Goal: Submit feedback/report problem

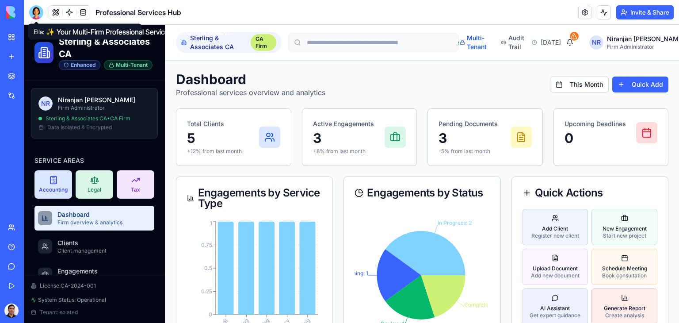
click at [36, 11] on div at bounding box center [36, 12] width 14 height 14
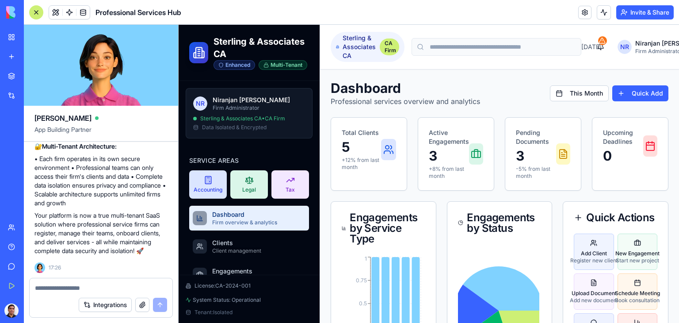
click at [72, 288] on textarea at bounding box center [101, 287] width 132 height 9
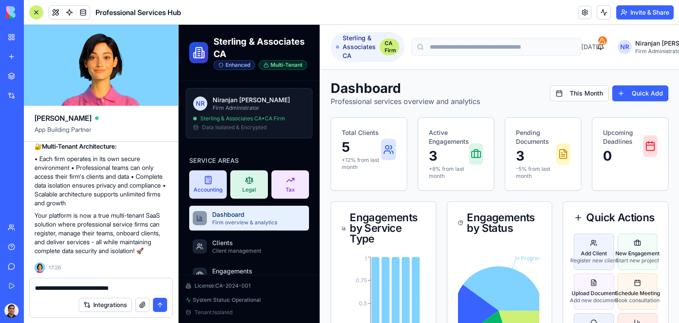
type textarea "**********"
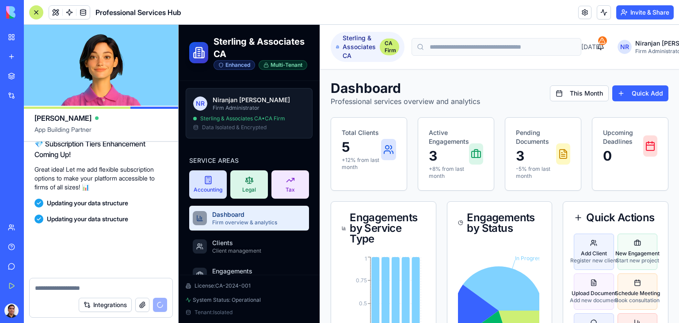
scroll to position [9488, 0]
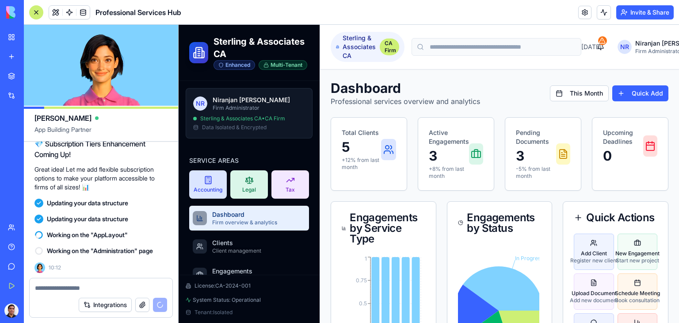
click at [479, 12] on header "Professional Services Hub Invite & Share" at bounding box center [351, 12] width 655 height 25
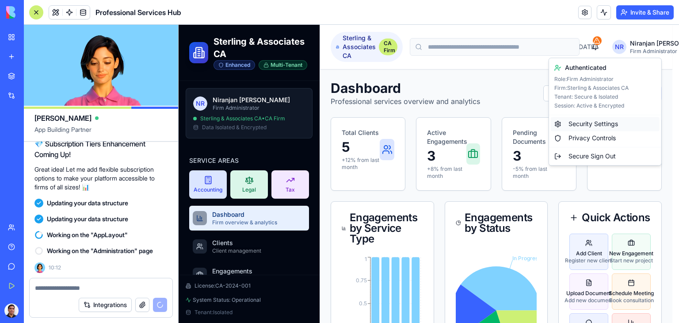
click at [601, 124] on div "Security Settings" at bounding box center [605, 124] width 109 height 14
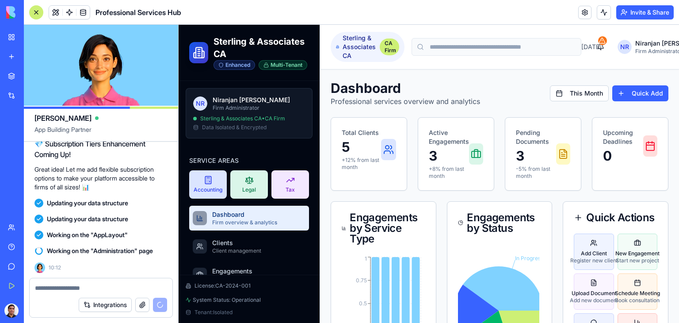
scroll to position [0, 0]
